Goal: Transaction & Acquisition: Purchase product/service

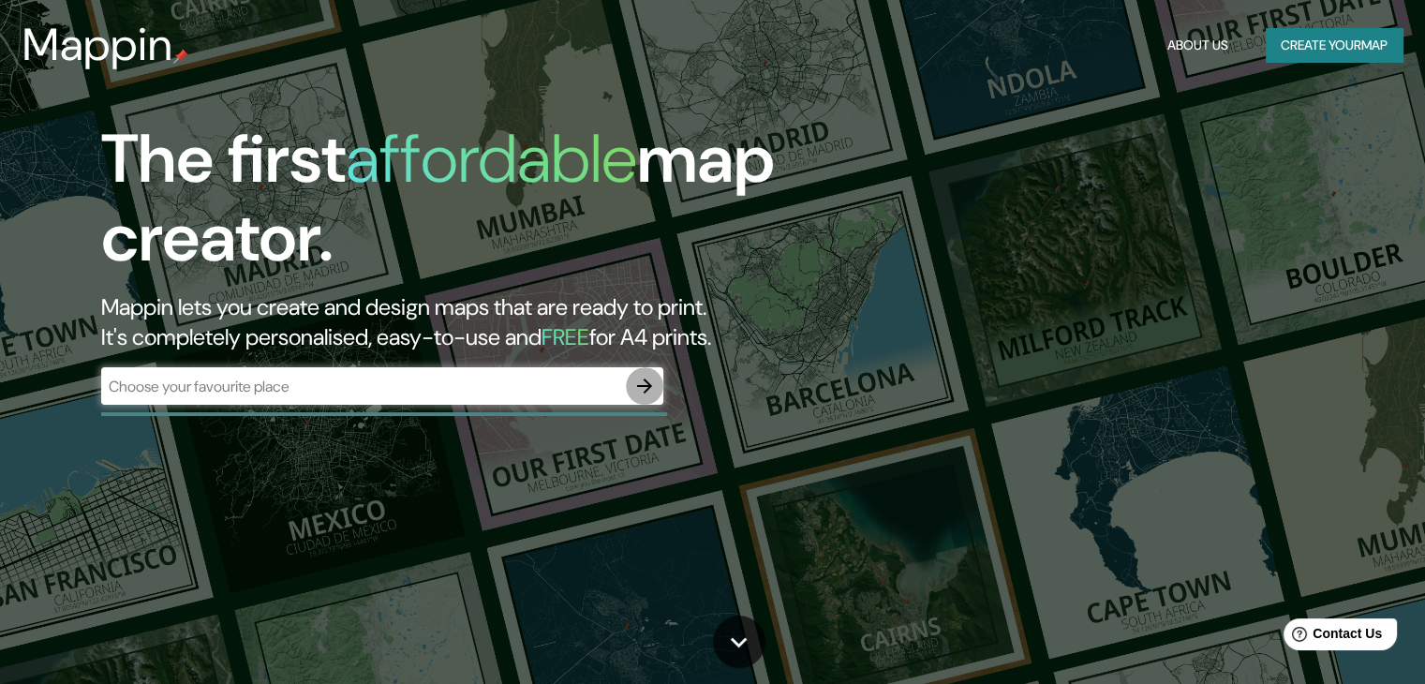
click at [645, 385] on icon "button" at bounding box center [644, 386] width 15 height 15
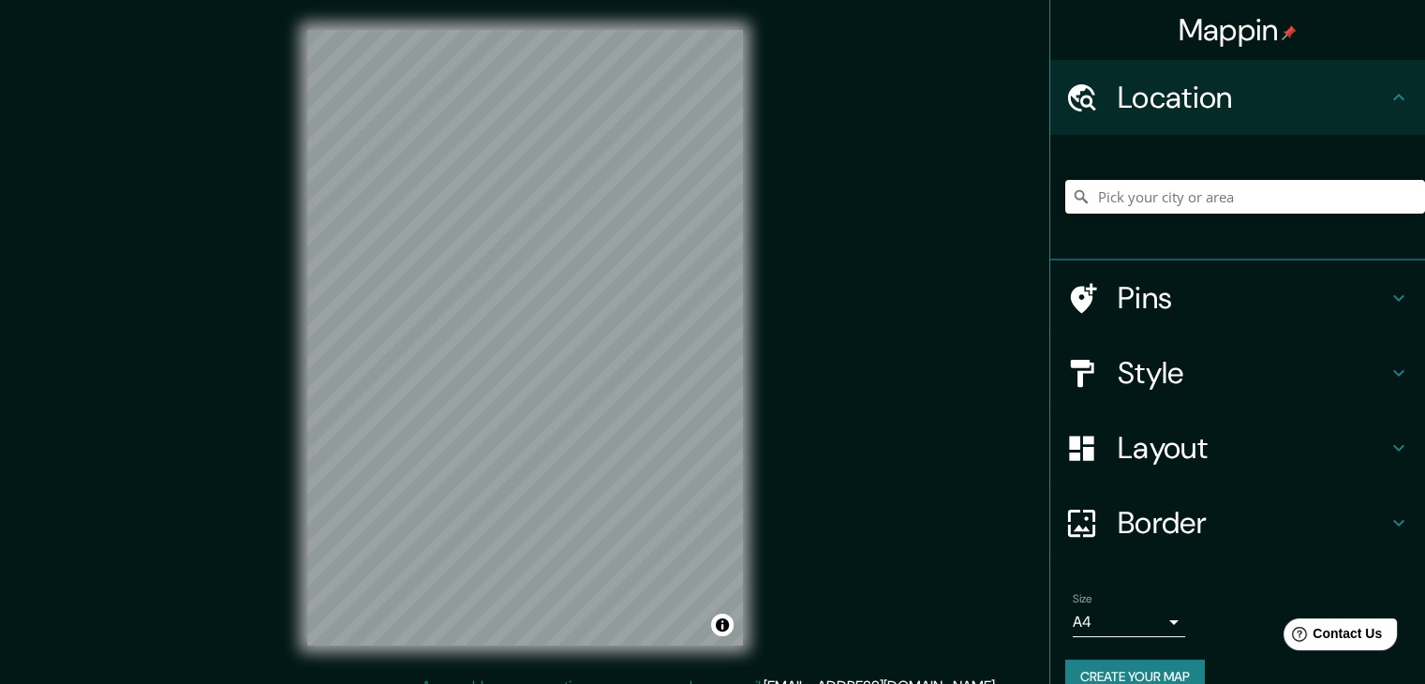
click at [1284, 293] on h4 "Pins" at bounding box center [1253, 297] width 270 height 37
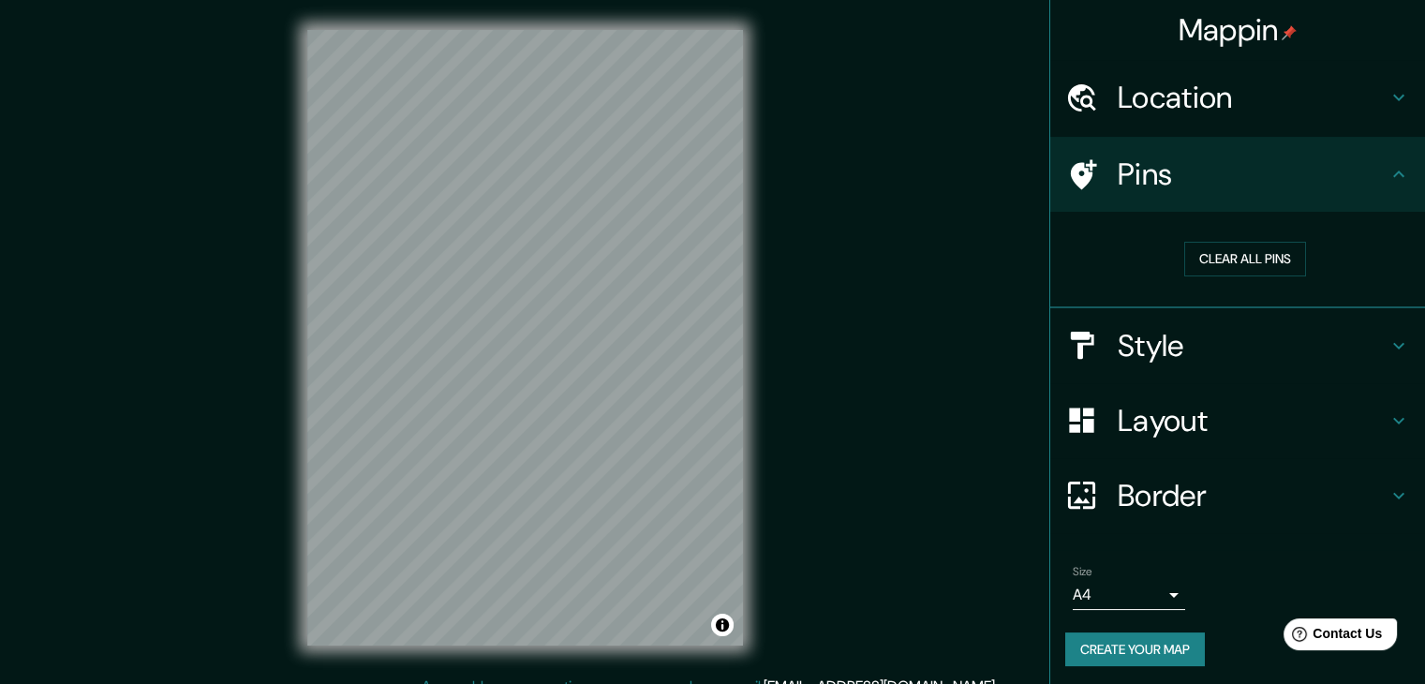
click at [1388, 182] on icon at bounding box center [1399, 174] width 22 height 22
click at [1389, 118] on div "Location" at bounding box center [1237, 97] width 375 height 75
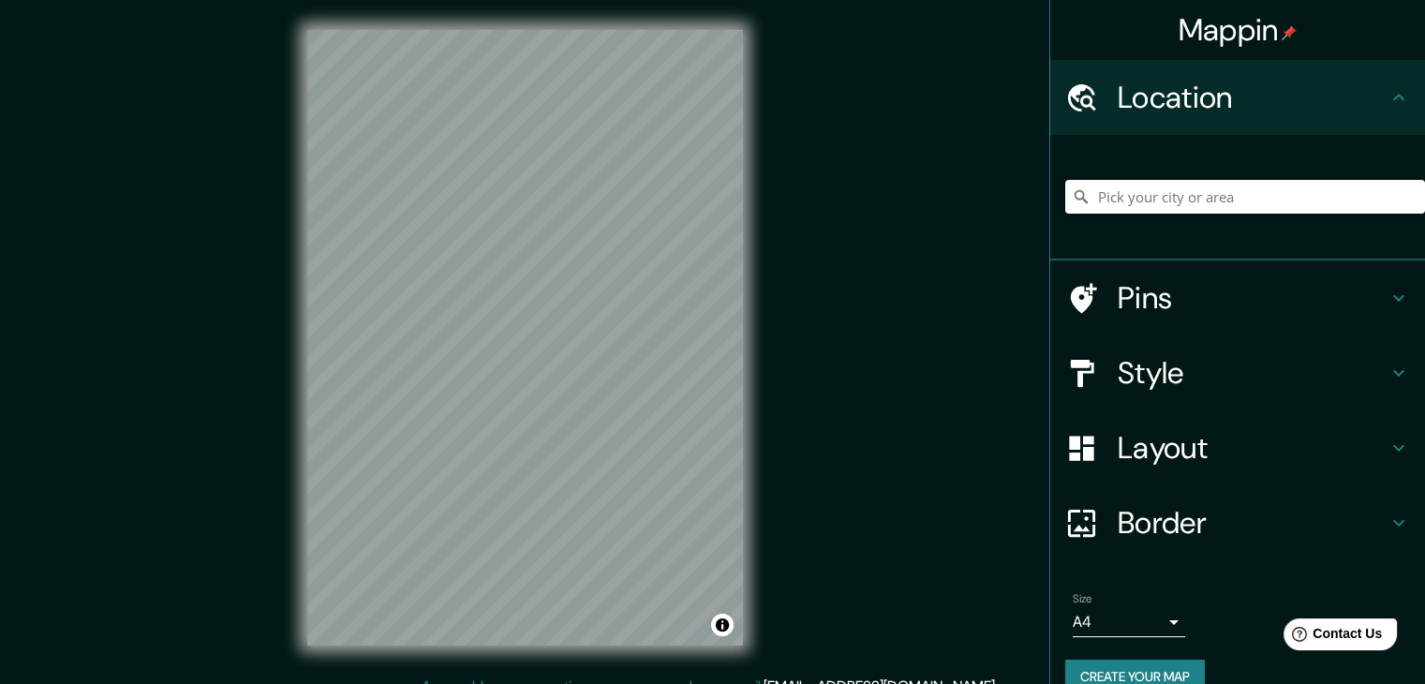
click at [1248, 216] on div at bounding box center [1245, 197] width 360 height 94
click at [1242, 202] on input "Pick your city or area" at bounding box center [1245, 197] width 360 height 34
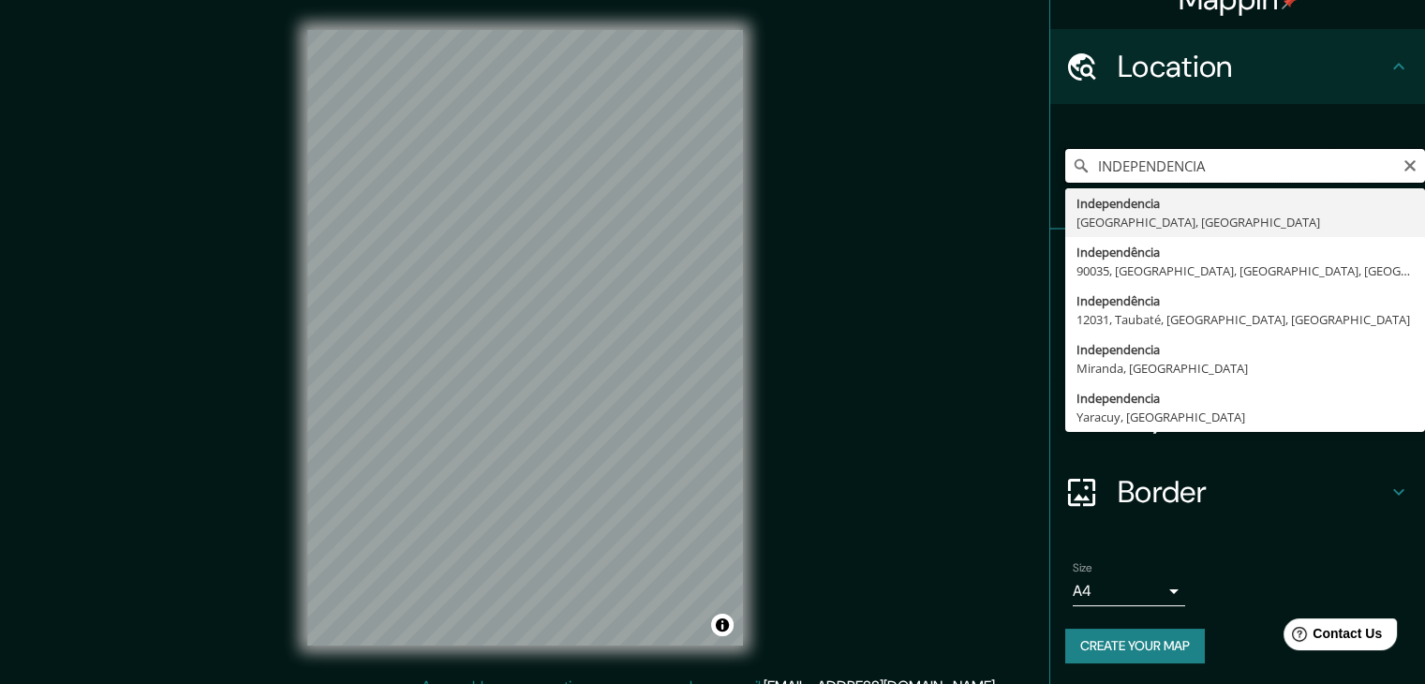
scroll to position [32, 0]
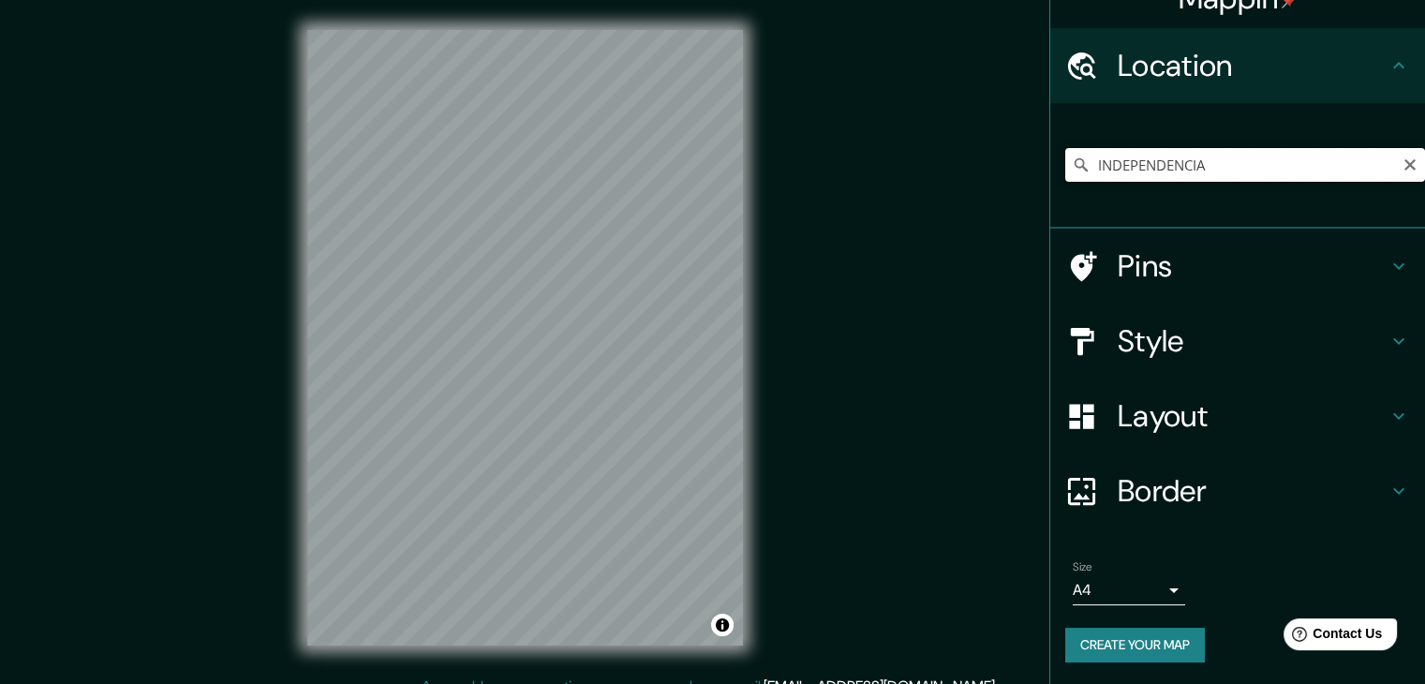
click at [1223, 164] on input "INDEPENDENCIA" at bounding box center [1245, 165] width 360 height 34
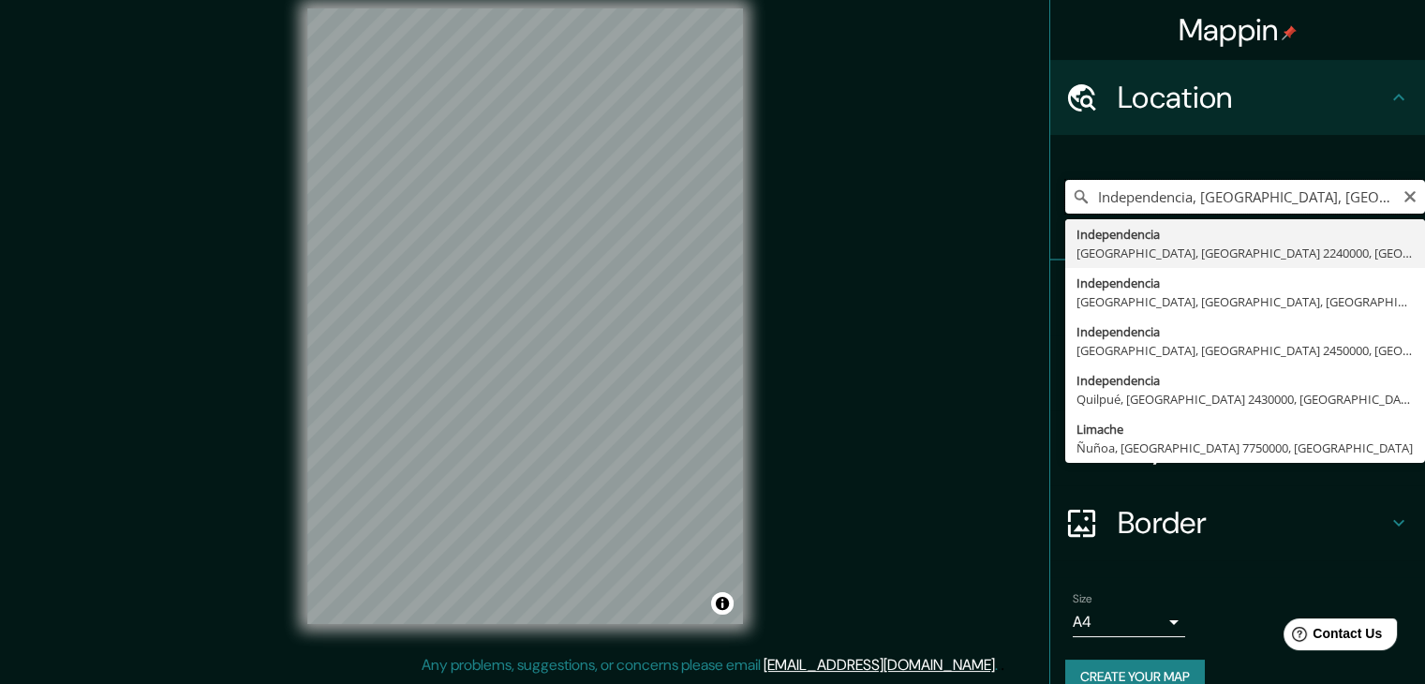
scroll to position [0, 0]
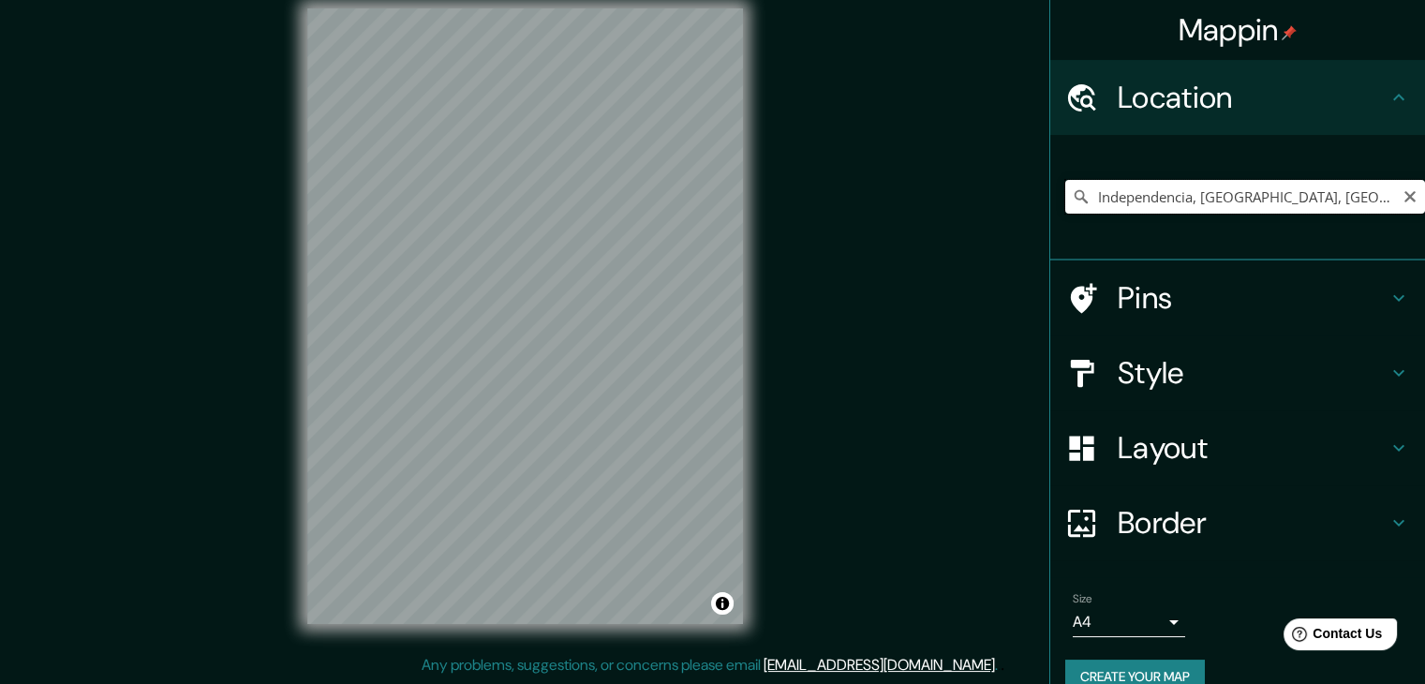
click at [1216, 203] on input "Independencia, [GEOGRAPHIC_DATA], [GEOGRAPHIC_DATA], [GEOGRAPHIC_DATA]" at bounding box center [1245, 197] width 360 height 34
click at [1210, 176] on div "Independencia, [GEOGRAPHIC_DATA], [GEOGRAPHIC_DATA], [GEOGRAPHIC_DATA]" at bounding box center [1245, 197] width 360 height 94
click at [1226, 187] on input "Independencia, [GEOGRAPHIC_DATA], [GEOGRAPHIC_DATA], [GEOGRAPHIC_DATA]" at bounding box center [1245, 197] width 360 height 34
click at [1233, 188] on input "Independencia, [GEOGRAPHIC_DATA], [GEOGRAPHIC_DATA], [GEOGRAPHIC_DATA]" at bounding box center [1245, 197] width 360 height 34
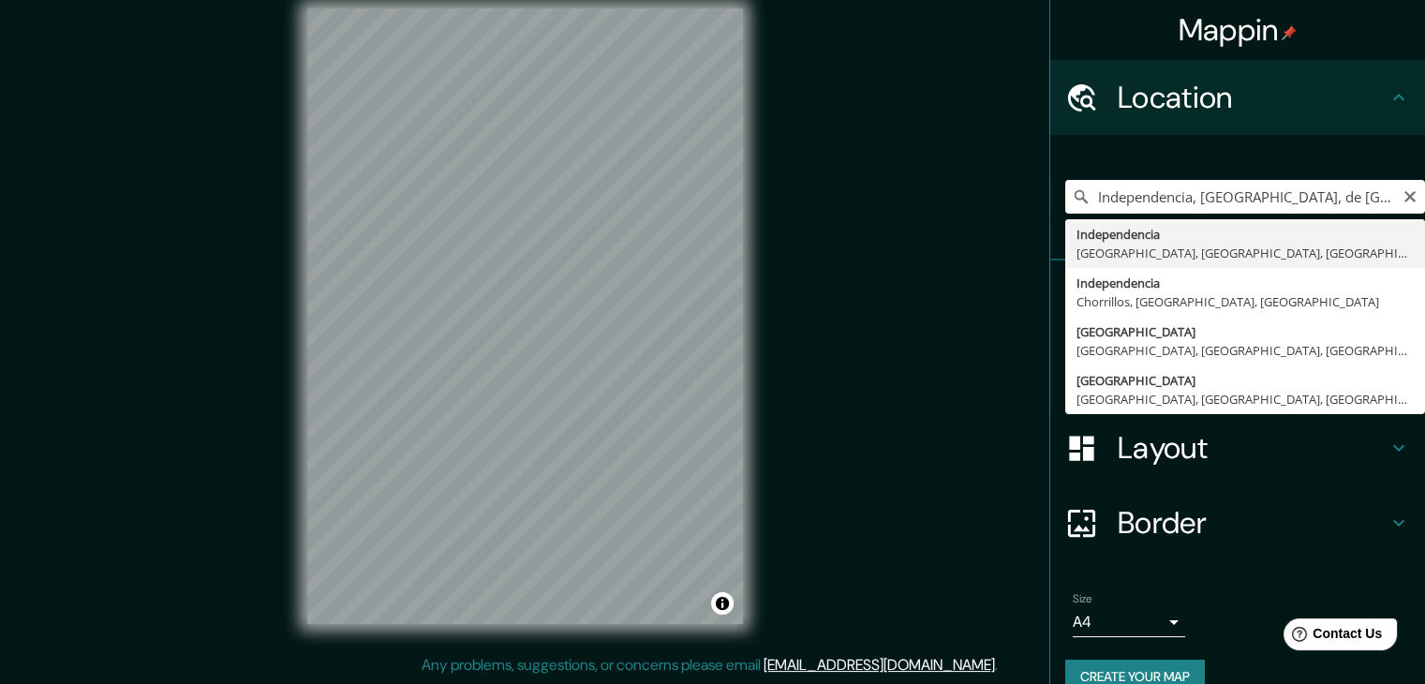
type input "Independencia, [GEOGRAPHIC_DATA], [GEOGRAPHIC_DATA], [GEOGRAPHIC_DATA]"
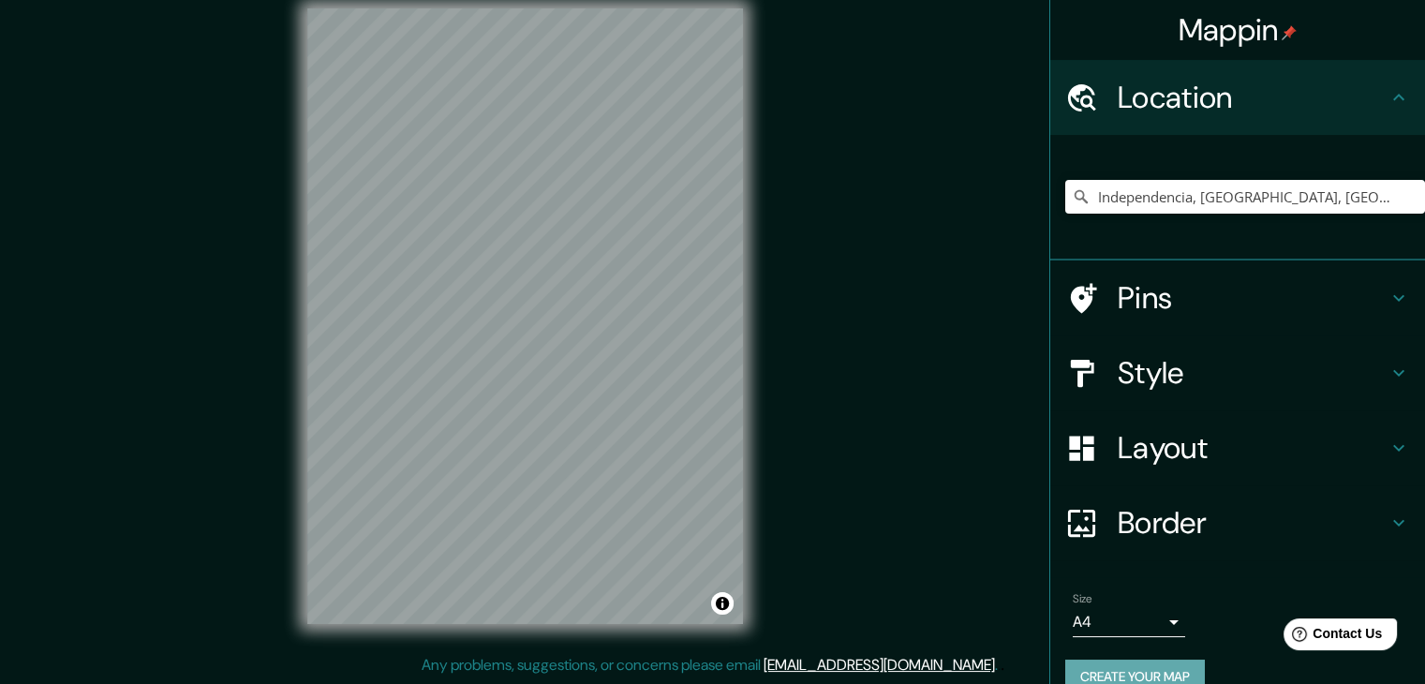
click at [1153, 662] on button "Create your map" at bounding box center [1135, 677] width 140 height 35
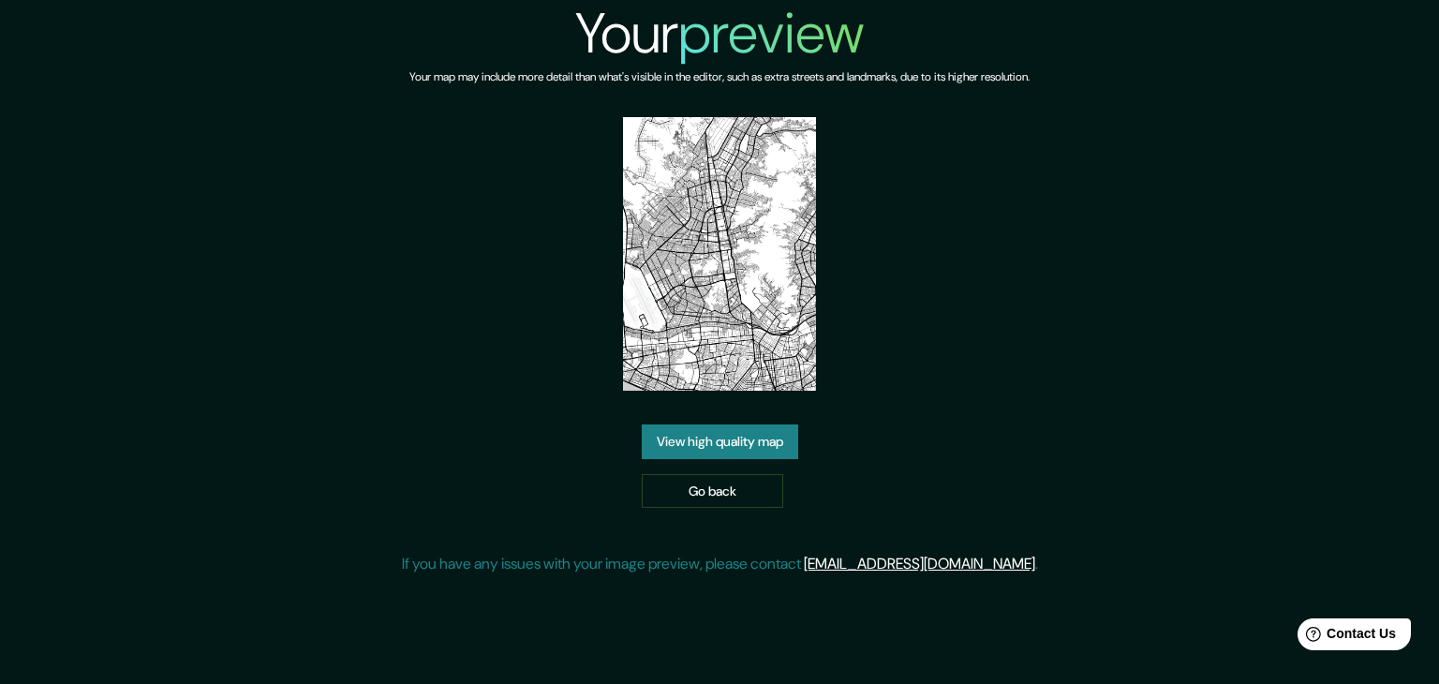
click at [782, 215] on img at bounding box center [720, 254] width 194 height 274
click at [750, 248] on img at bounding box center [720, 254] width 194 height 274
click at [746, 442] on link "View high quality map" at bounding box center [720, 441] width 156 height 35
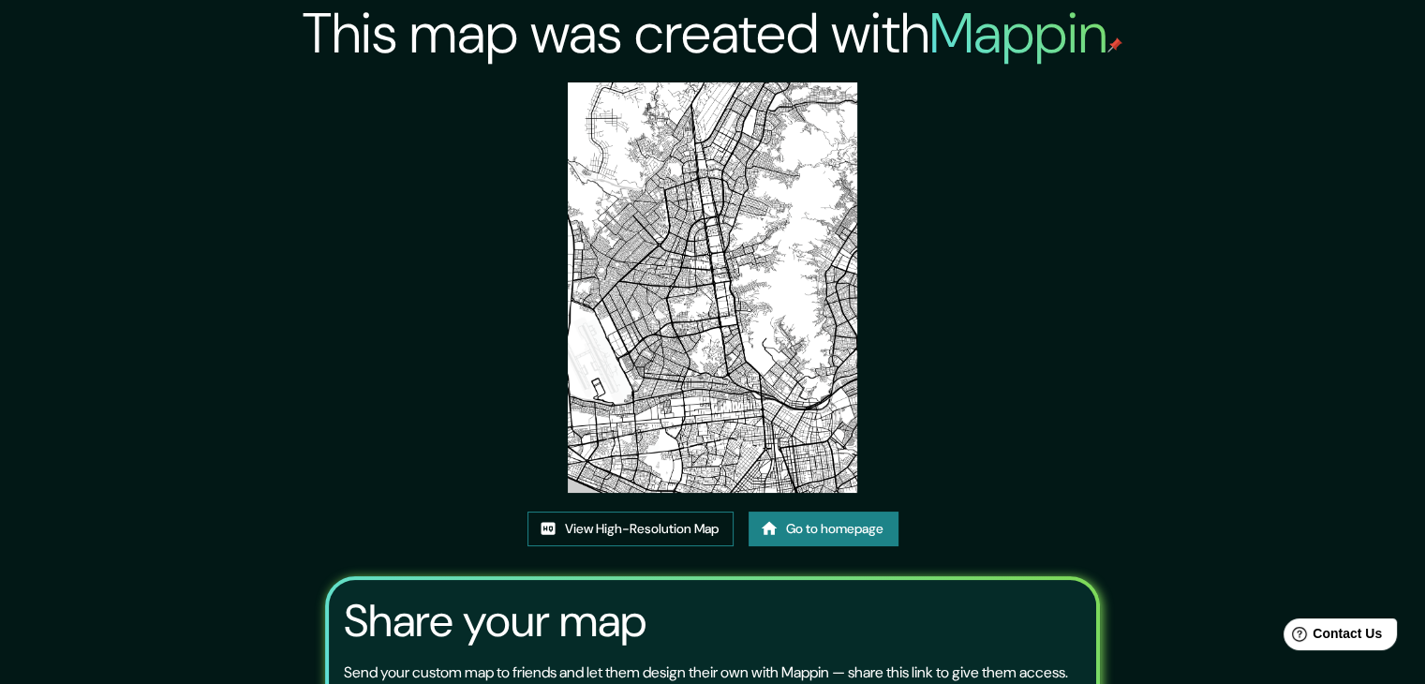
click at [659, 525] on link "View High-Resolution Map" at bounding box center [631, 529] width 206 height 35
